Goal: Transaction & Acquisition: Purchase product/service

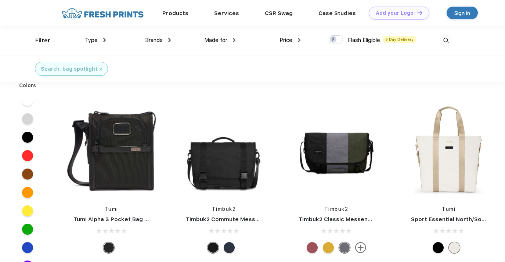
scroll to position [0, 0]
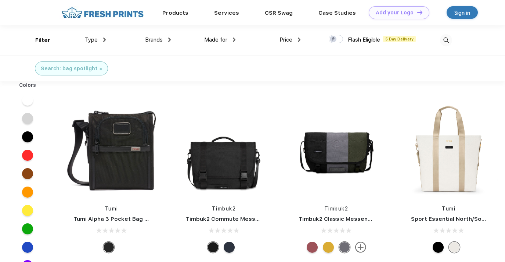
click at [159, 39] on span "Brands" at bounding box center [154, 39] width 18 height 7
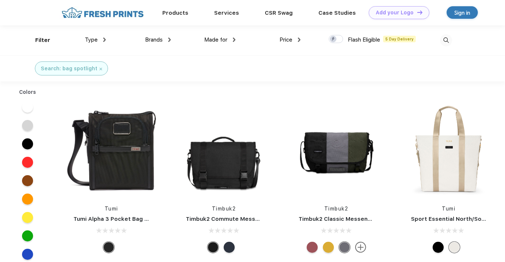
click at [164, 38] on div "Brands" at bounding box center [158, 40] width 26 height 8
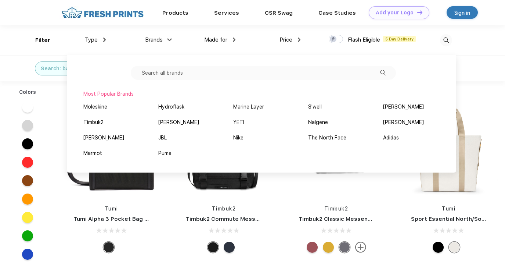
click at [183, 69] on input "text" at bounding box center [263, 73] width 265 height 14
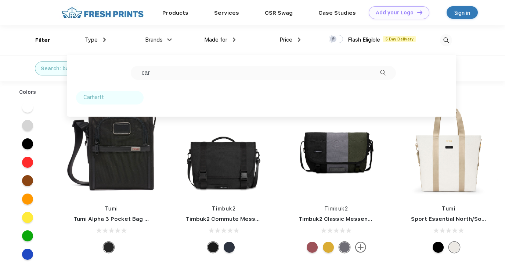
type input "car"
click at [91, 98] on div "Carhartt" at bounding box center [93, 97] width 21 height 8
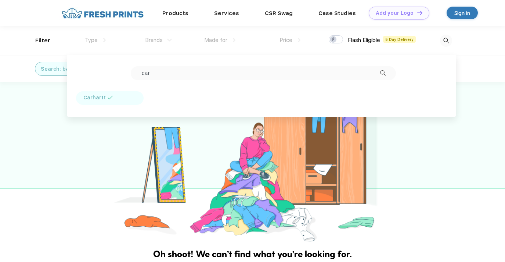
click at [106, 11] on img at bounding box center [103, 13] width 86 height 13
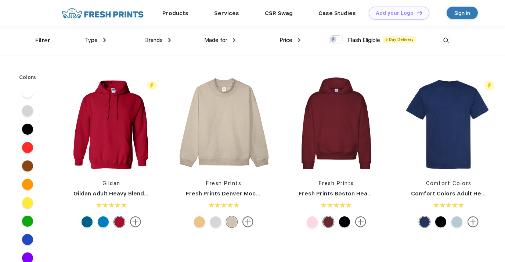
click at [158, 42] on span "Brands" at bounding box center [154, 40] width 18 height 7
click at [166, 38] on div "Brands" at bounding box center [158, 40] width 26 height 8
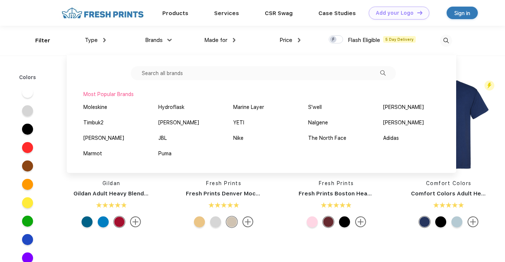
click at [167, 73] on input "text" at bounding box center [263, 73] width 265 height 14
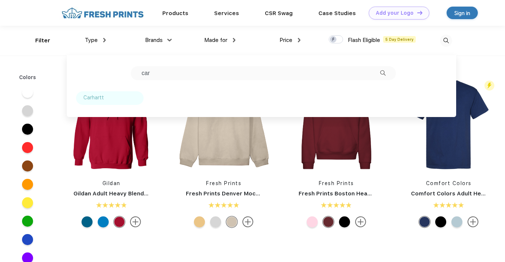
type input "car"
click at [98, 98] on div "Carhartt" at bounding box center [93, 98] width 21 height 8
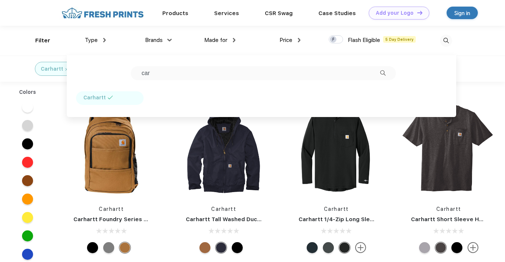
click at [494, 62] on div "Carhartt" at bounding box center [252, 68] width 505 height 26
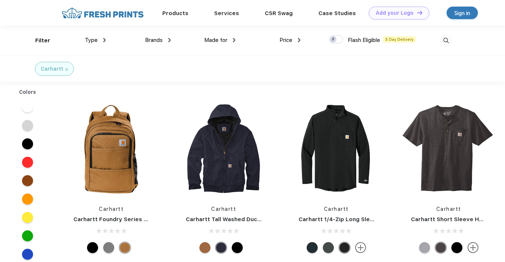
click at [107, 40] on div "Brands car Carhartt" at bounding box center [138, 41] width 65 height 30
click at [98, 40] on div "Type" at bounding box center [95, 40] width 21 height 8
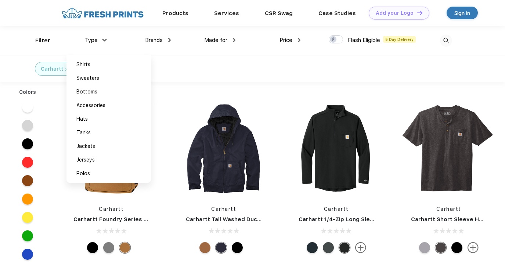
click at [217, 41] on span "Made for" at bounding box center [215, 40] width 23 height 7
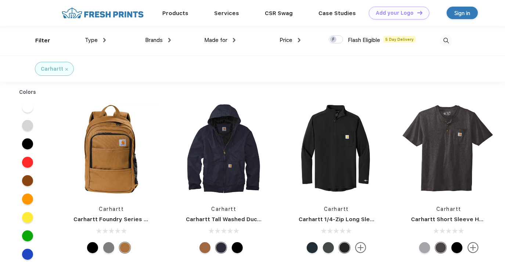
click at [217, 41] on span "Made for" at bounding box center [215, 40] width 23 height 7
click at [237, 40] on div "Price $ $$ $$$" at bounding box center [267, 41] width 65 height 30
click at [233, 39] on img at bounding box center [234, 40] width 3 height 4
click at [19, 37] on div "Filter Type Shirts Sweaters Bottoms Accessories Hats Tanks Jackets Jerseys Polo…" at bounding box center [252, 41] width 505 height 30
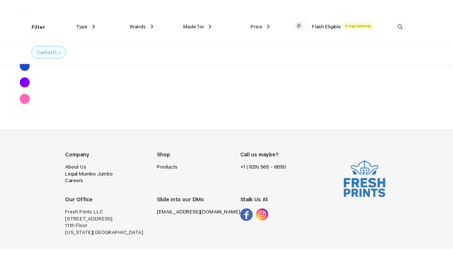
scroll to position [1630, 0]
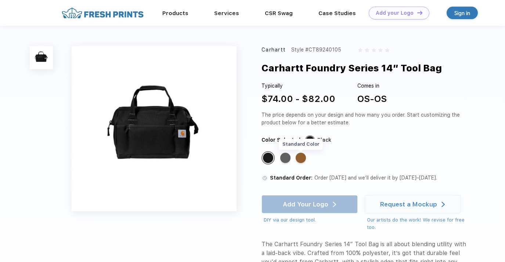
click at [298, 158] on div "Standard Color" at bounding box center [301, 157] width 10 height 10
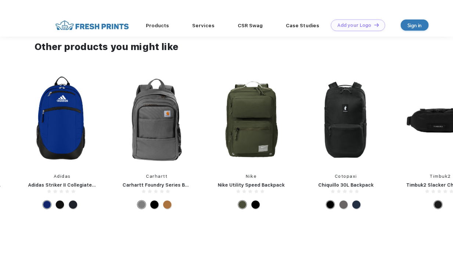
scroll to position [252, 0]
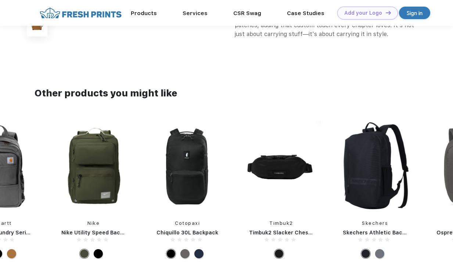
drag, startPoint x: 319, startPoint y: 172, endPoint x: -12, endPoint y: 172, distance: 331.0
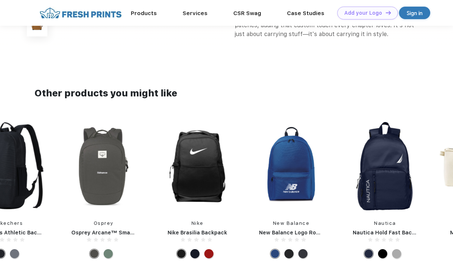
drag, startPoint x: 402, startPoint y: 162, endPoint x: 34, endPoint y: 160, distance: 367.4
click at [40, 160] on div "Nike Nike Brasilia Backpack New Balance New Balance Logo Round Backpack Nautica…" at bounding box center [56, 190] width 2063 height 141
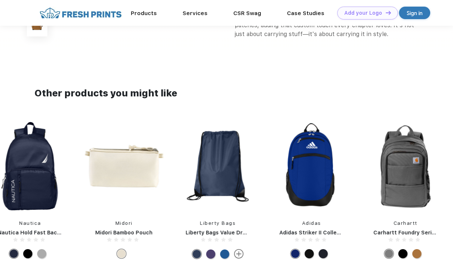
drag, startPoint x: 416, startPoint y: 170, endPoint x: 127, endPoint y: 166, distance: 288.8
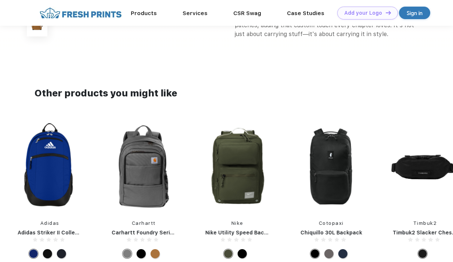
drag, startPoint x: 440, startPoint y: 159, endPoint x: 44, endPoint y: 159, distance: 396.0
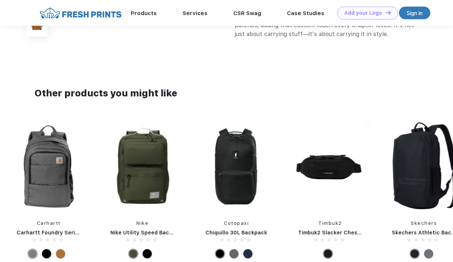
drag, startPoint x: 426, startPoint y: 165, endPoint x: 22, endPoint y: 165, distance: 403.7
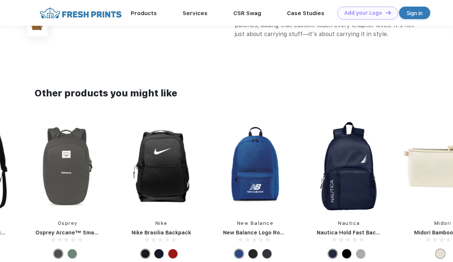
drag, startPoint x: 439, startPoint y: 170, endPoint x: 40, endPoint y: 177, distance: 398.7
click at [52, 173] on div "Nike Nike Brasilia Backpack New Balance New Balance Logo Round Backpack Nautica…" at bounding box center [20, 190] width 2063 height 141
